Goal: Task Accomplishment & Management: Use online tool/utility

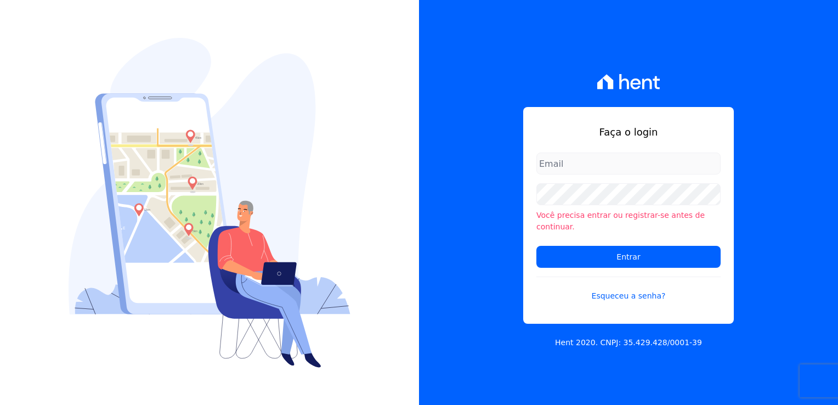
type input "[EMAIL_ADDRESS][DOMAIN_NAME]"
click at [626, 268] on form "financeiro@genesisempreendimentos.com.br Você precisa entrar ou registrar-se an…" at bounding box center [628, 233] width 184 height 162
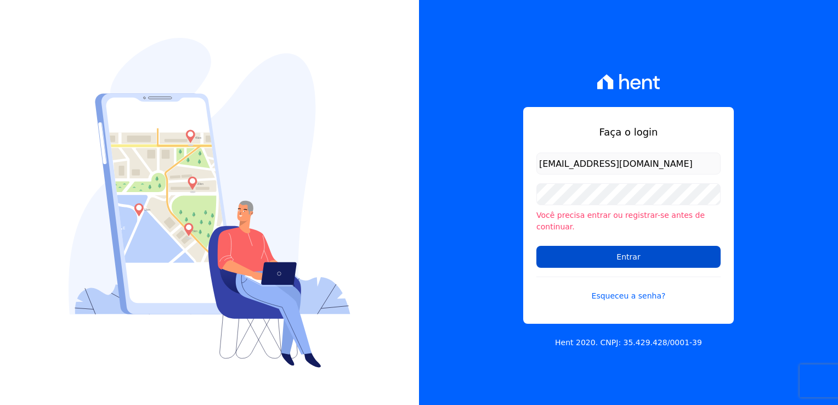
click at [626, 258] on input "Entrar" at bounding box center [628, 257] width 184 height 22
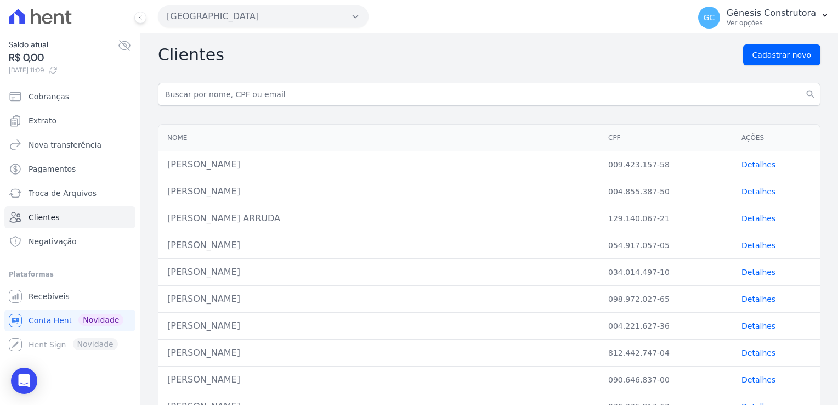
click at [261, 22] on button "[GEOGRAPHIC_DATA]" at bounding box center [263, 16] width 211 height 22
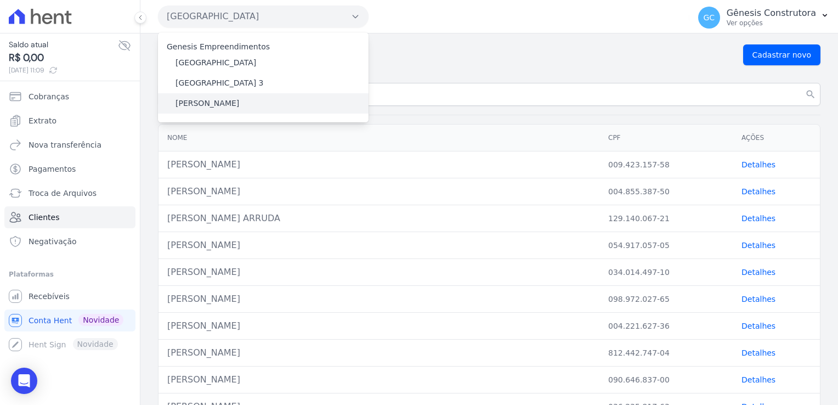
click at [236, 108] on label "[PERSON_NAME]" at bounding box center [208, 104] width 64 height 12
click at [0, 0] on input "[PERSON_NAME]" at bounding box center [0, 0] width 0 height 0
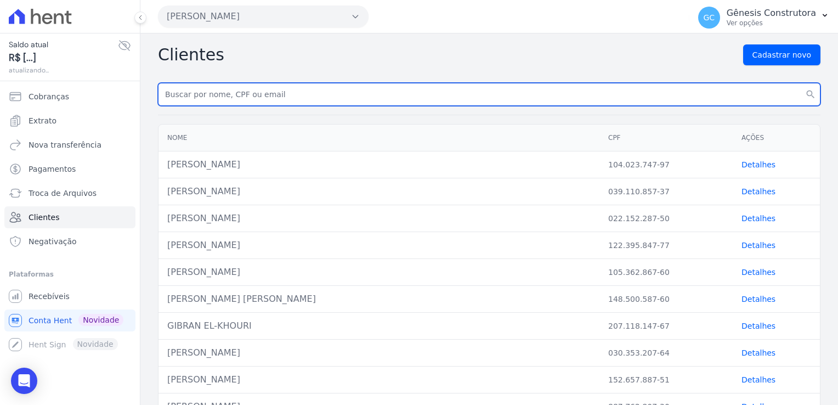
click at [281, 98] on input "text" at bounding box center [489, 94] width 663 height 23
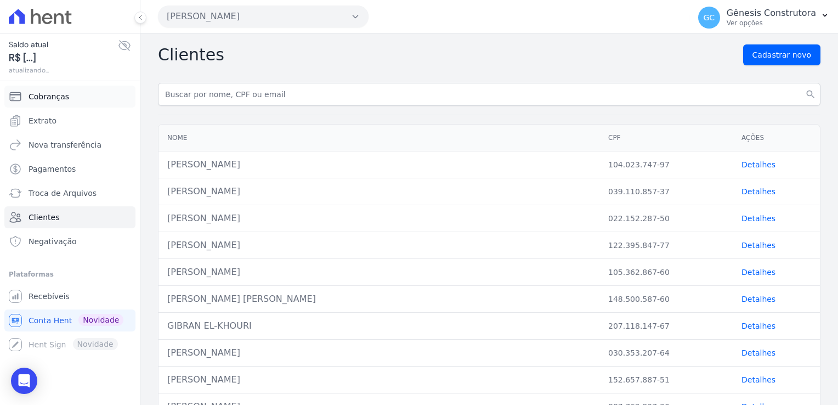
click at [71, 100] on link "Cobranças" at bounding box center [69, 97] width 131 height 22
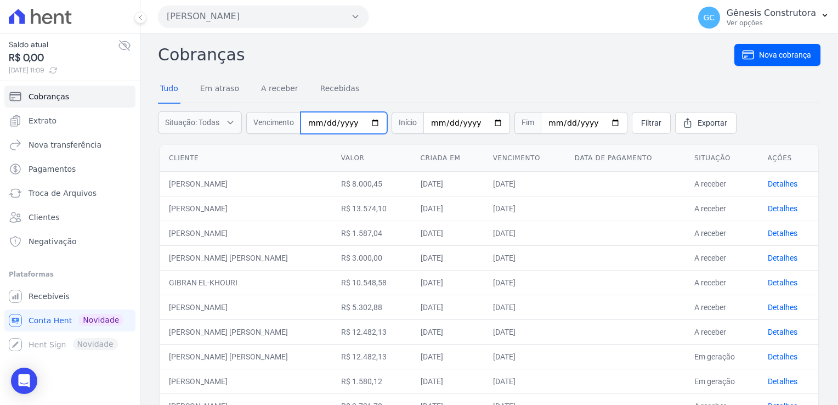
click at [327, 122] on input "date" at bounding box center [344, 123] width 87 height 22
type input "[DATE]"
click at [641, 122] on span "Filtrar" at bounding box center [651, 122] width 20 height 11
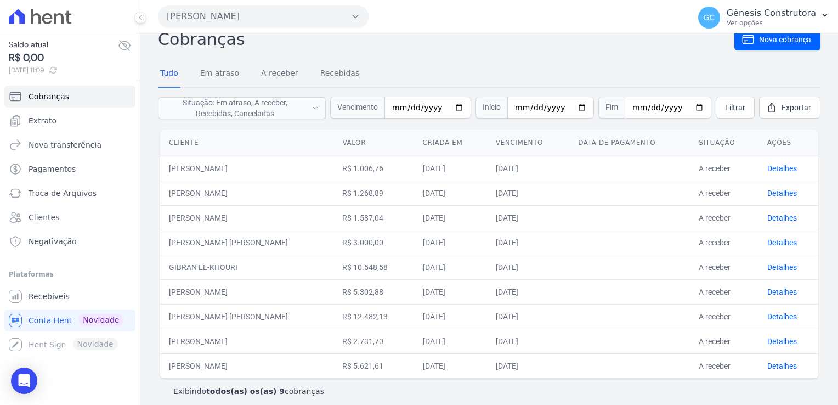
scroll to position [23, 0]
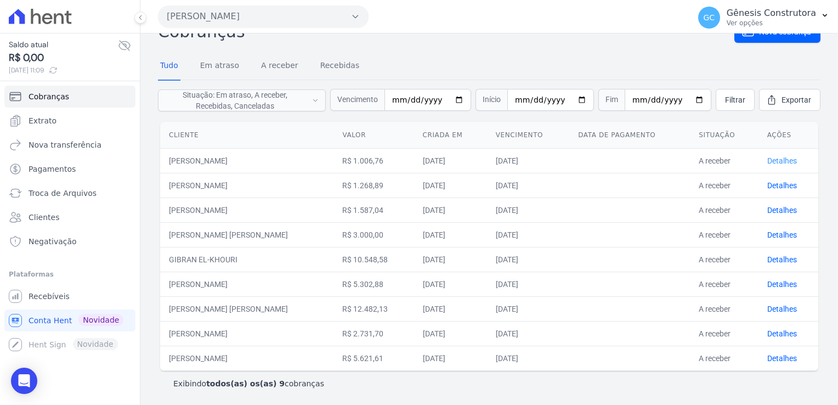
click at [767, 161] on link "Detalhes" at bounding box center [782, 160] width 30 height 9
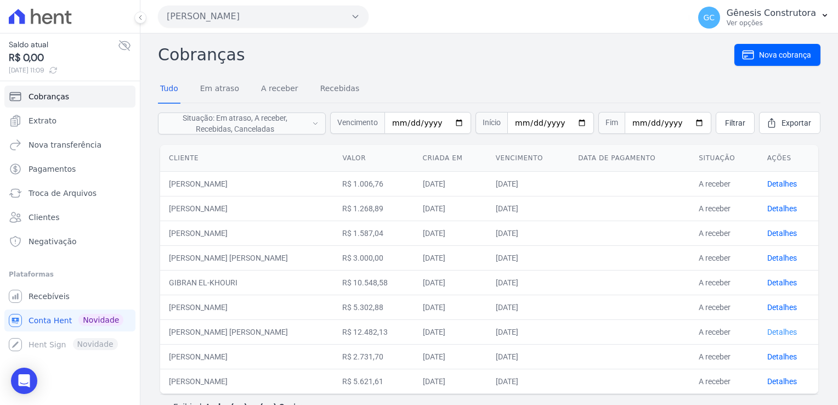
click at [774, 332] on link "Detalhes" at bounding box center [782, 331] width 30 height 9
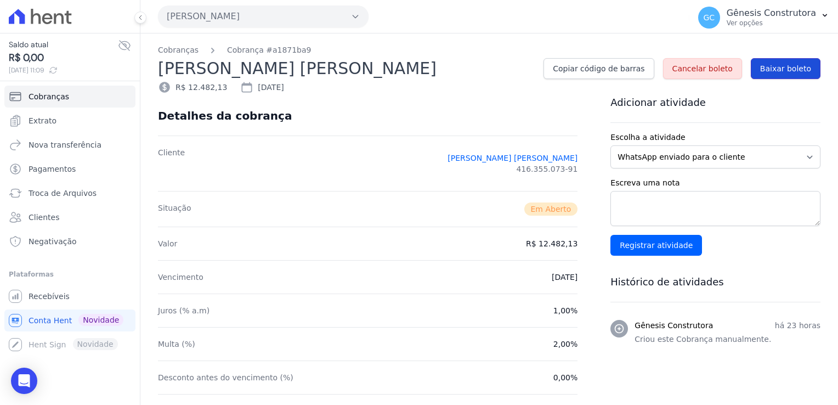
click at [781, 73] on link "Baixar boleto" at bounding box center [786, 68] width 70 height 21
click at [65, 100] on link "Cobranças" at bounding box center [69, 97] width 131 height 22
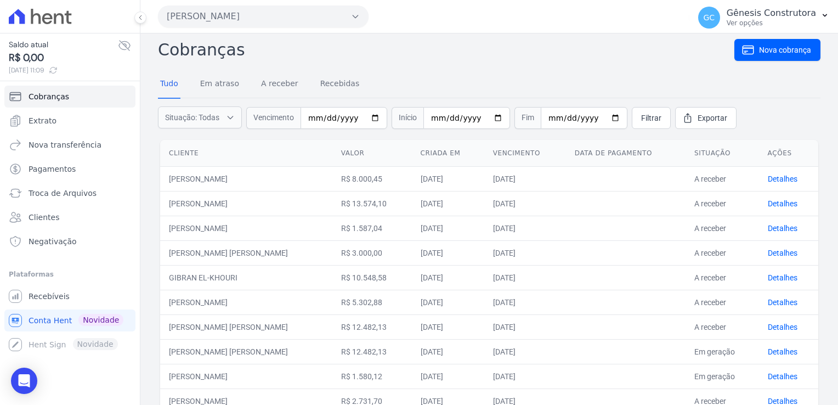
scroll to position [169, 0]
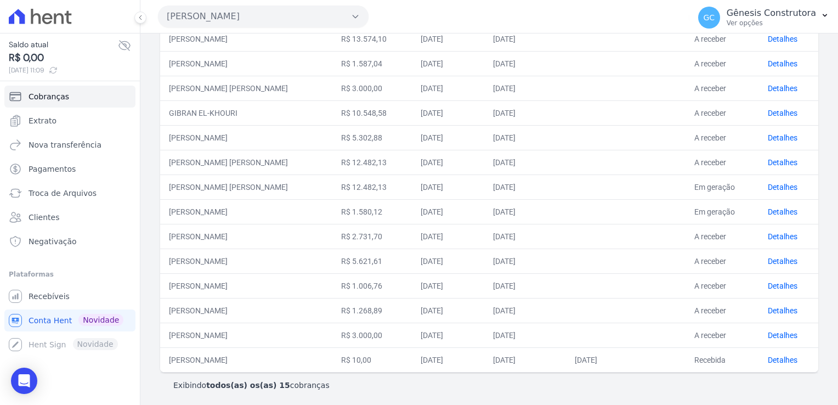
drag, startPoint x: 680, startPoint y: 179, endPoint x: 733, endPoint y: 218, distance: 65.5
click at [733, 218] on tbody "[PERSON_NAME] R$ 8.000,45 [DATE] [DATE] A receber Detalhes [PERSON_NAME] R$ 13.…" at bounding box center [489, 187] width 658 height 370
click at [665, 207] on td at bounding box center [626, 211] width 120 height 25
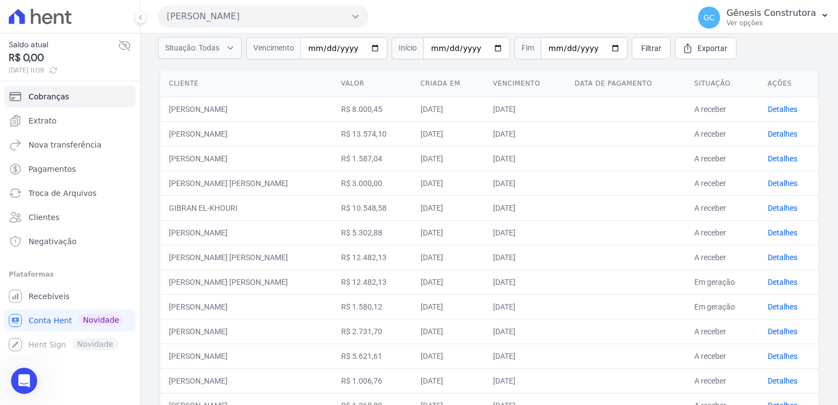
scroll to position [0, 0]
